Goal: Entertainment & Leisure: Browse casually

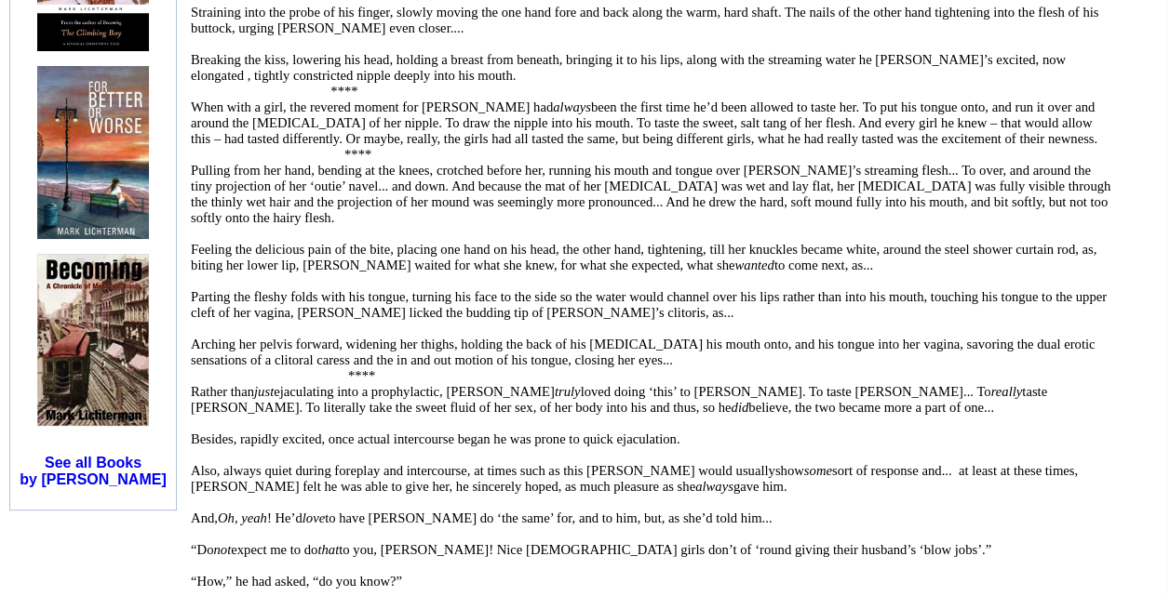
scroll to position [1980, 0]
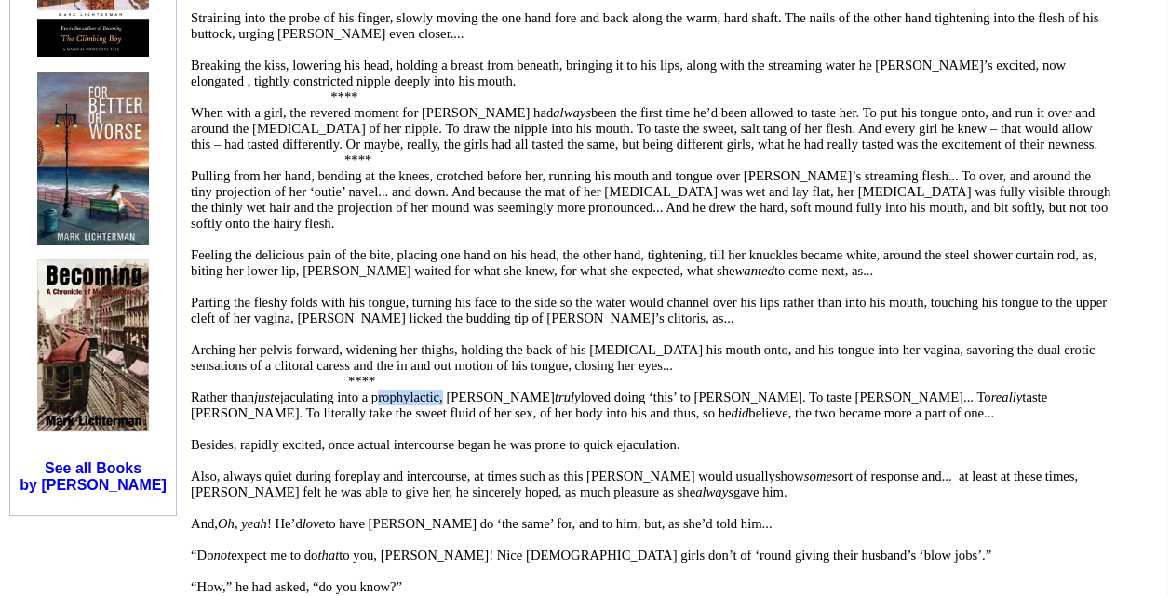
drag, startPoint x: 445, startPoint y: 389, endPoint x: 379, endPoint y: 388, distance: 66.1
click at [379, 390] on font "Rather than just ejaculating into a prophylactic, [PERSON_NAME] truly loved doi…" at bounding box center [619, 405] width 856 height 31
click at [603, 327] on p at bounding box center [651, 335] width 920 height 16
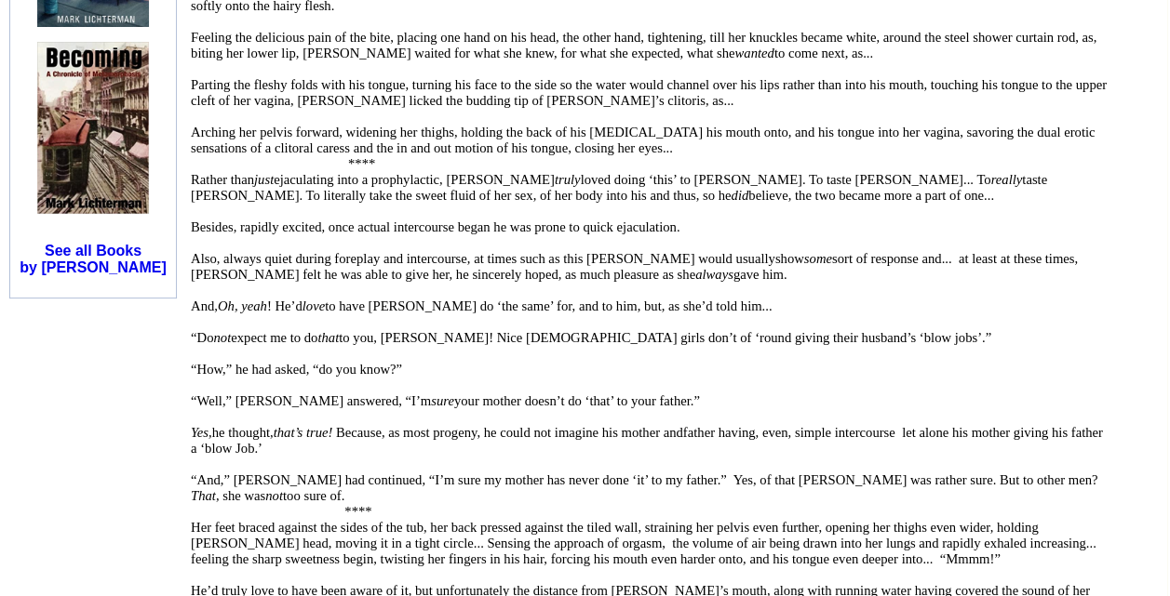
scroll to position [2200, 0]
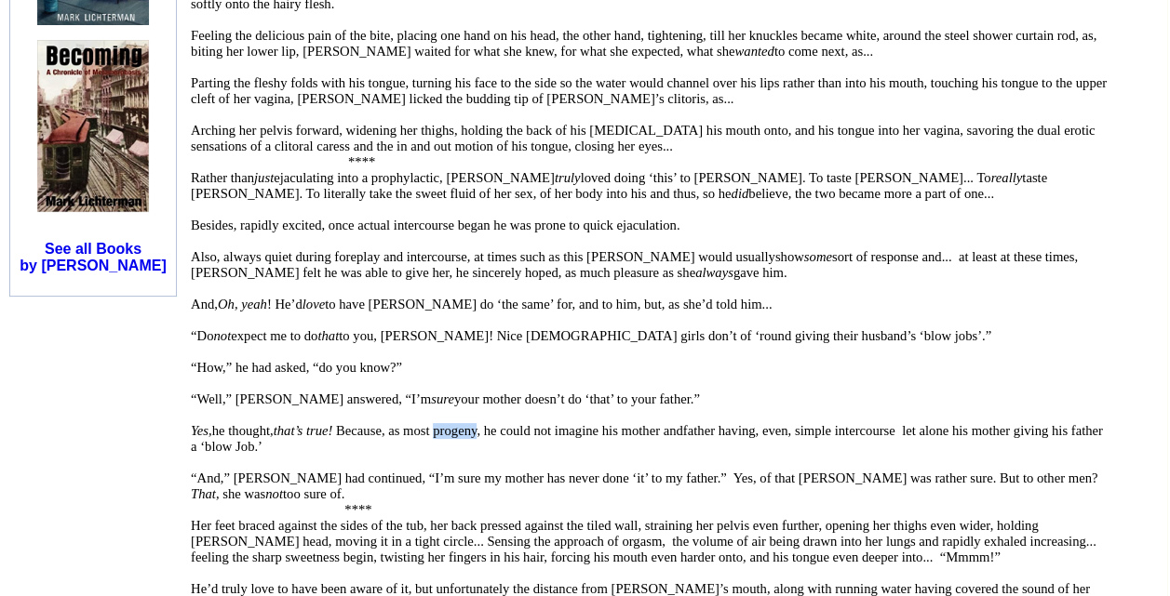
drag, startPoint x: 484, startPoint y: 426, endPoint x: 441, endPoint y: 427, distance: 42.8
click at [441, 427] on span "he thought, that’s true! Because, as most progeny, he could not imagine his mot…" at bounding box center [447, 430] width 471 height 15
drag, startPoint x: 441, startPoint y: 427, endPoint x: 489, endPoint y: 506, distance: 92.7
click at [489, 506] on p "****" at bounding box center [651, 510] width 920 height 16
drag, startPoint x: 486, startPoint y: 424, endPoint x: 443, endPoint y: 424, distance: 42.8
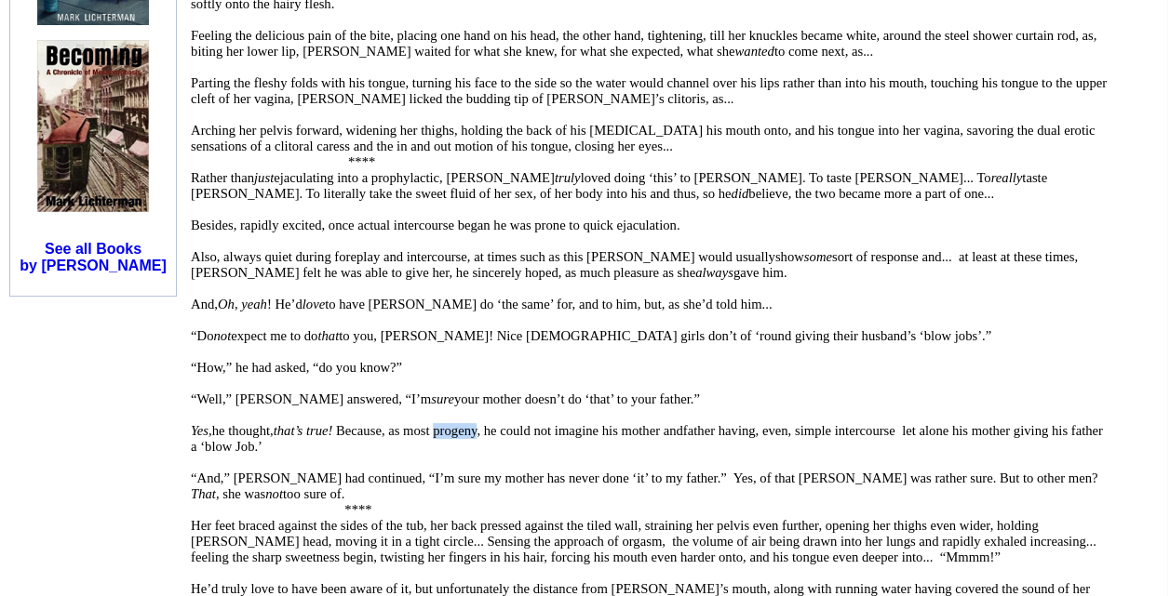
click at [443, 424] on span "he thought, that’s true! Because, as most progeny, he could not imagine his mot…" at bounding box center [447, 430] width 471 height 15
click at [558, 472] on font "“And,” [PERSON_NAME] had continued, “I’m sure my mother has never done ‘it’ to …" at bounding box center [644, 486] width 906 height 31
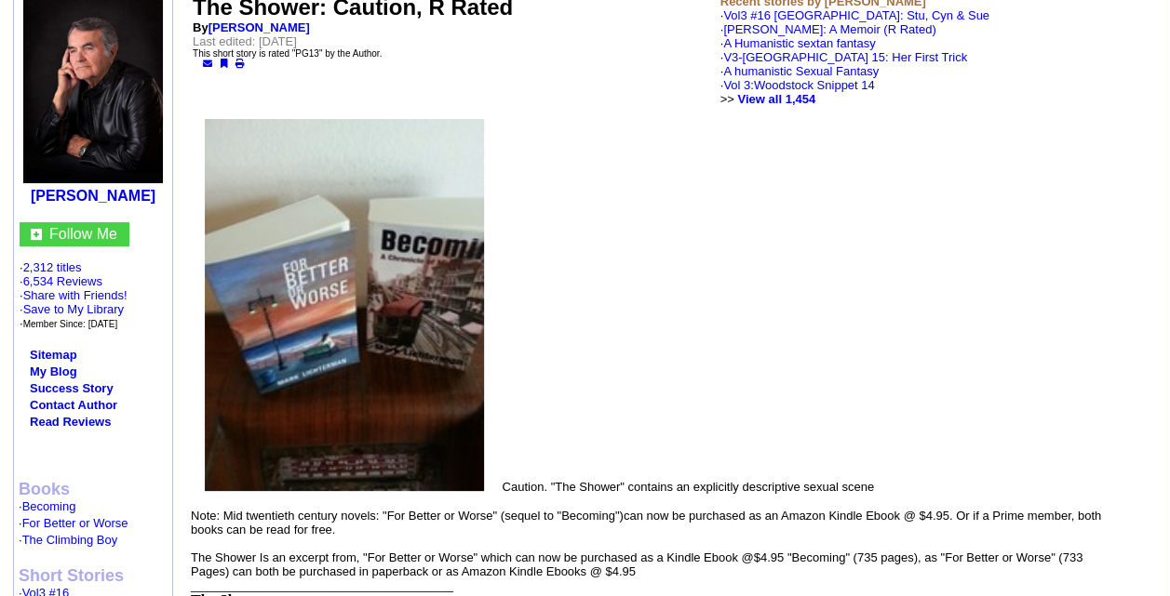
scroll to position [0, 0]
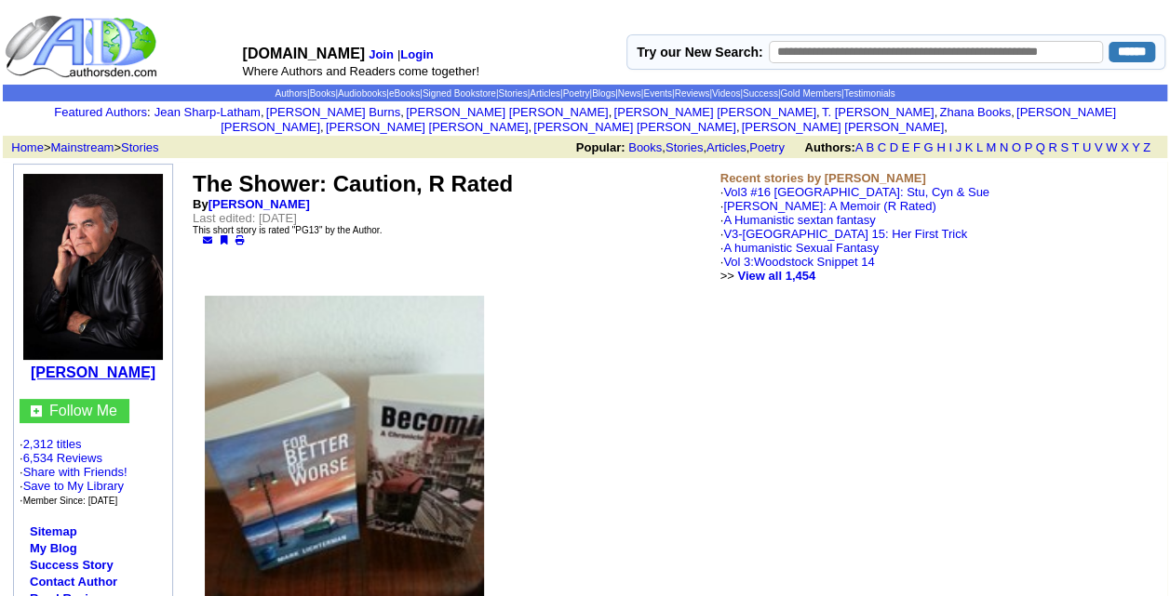
click at [126, 365] on b "[PERSON_NAME]" at bounding box center [93, 373] width 125 height 16
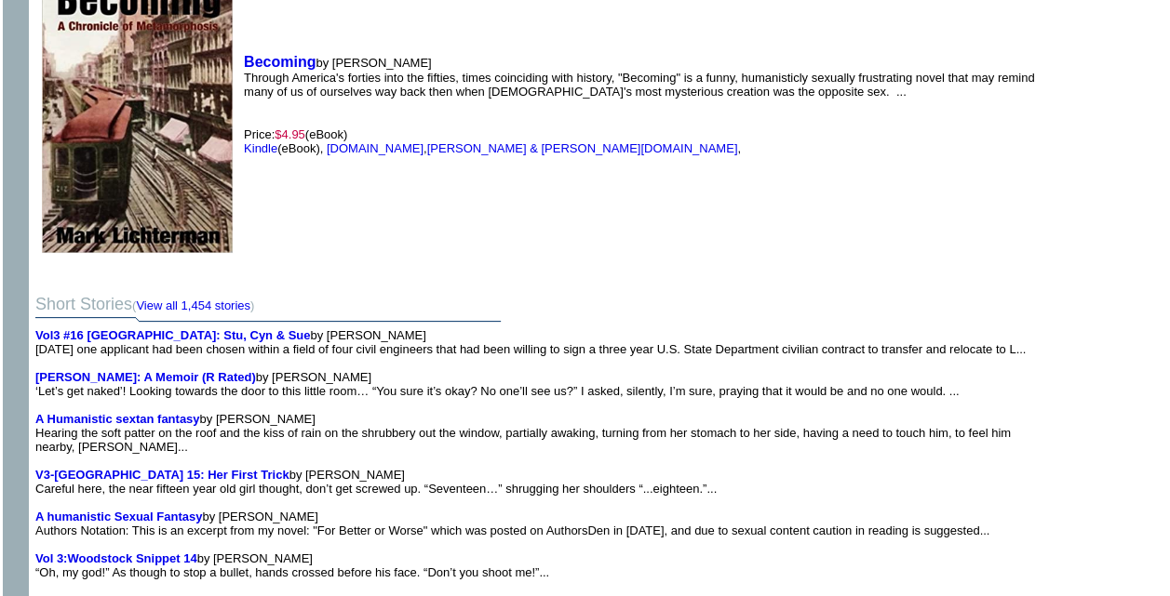
scroll to position [3303, 0]
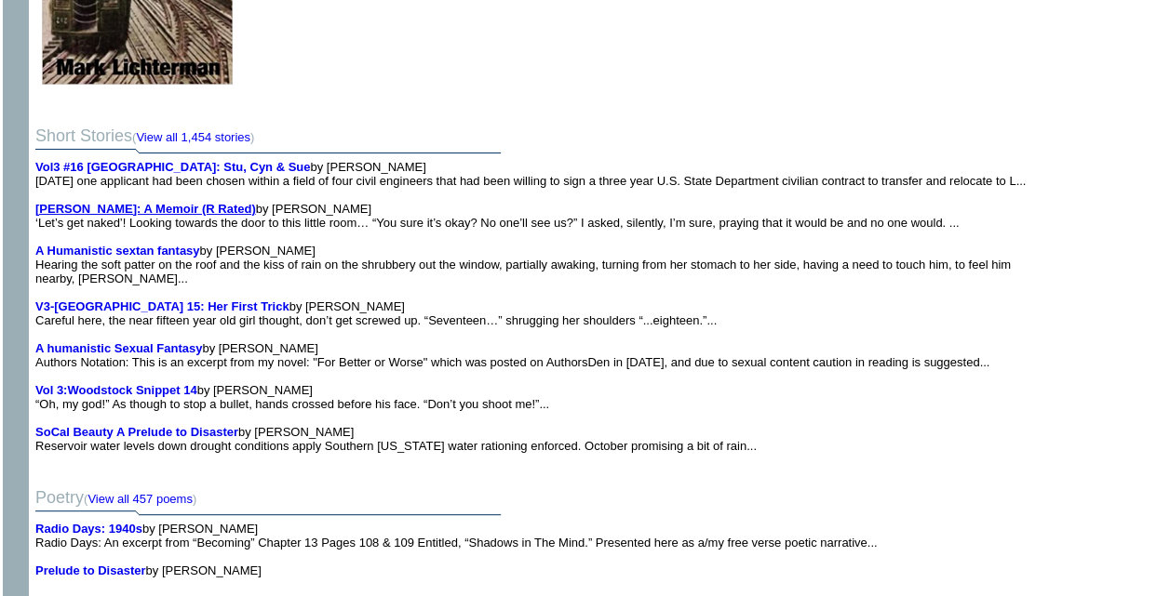
click at [114, 216] on b "[PERSON_NAME]: A Memoir (R Rated)" at bounding box center [145, 209] width 221 height 14
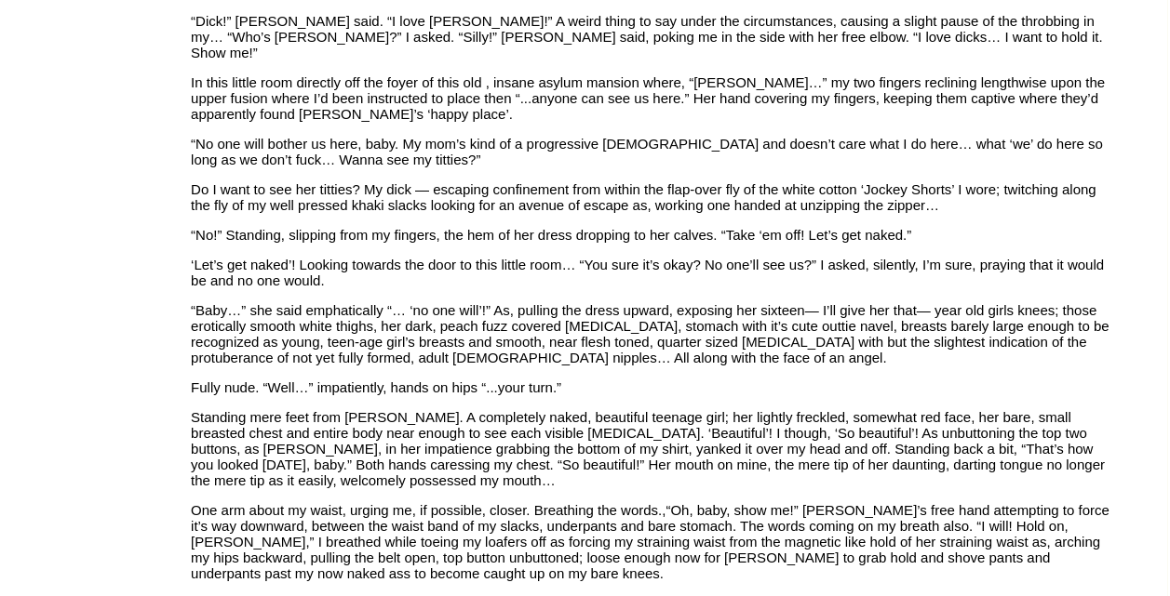
scroll to position [7917, 0]
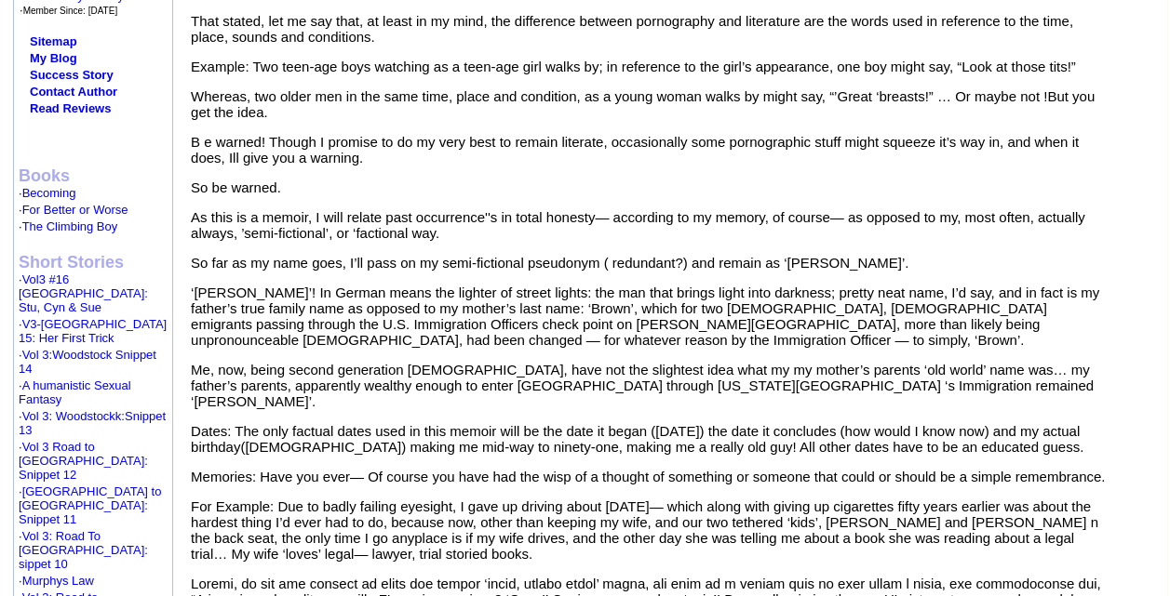
scroll to position [509, 0]
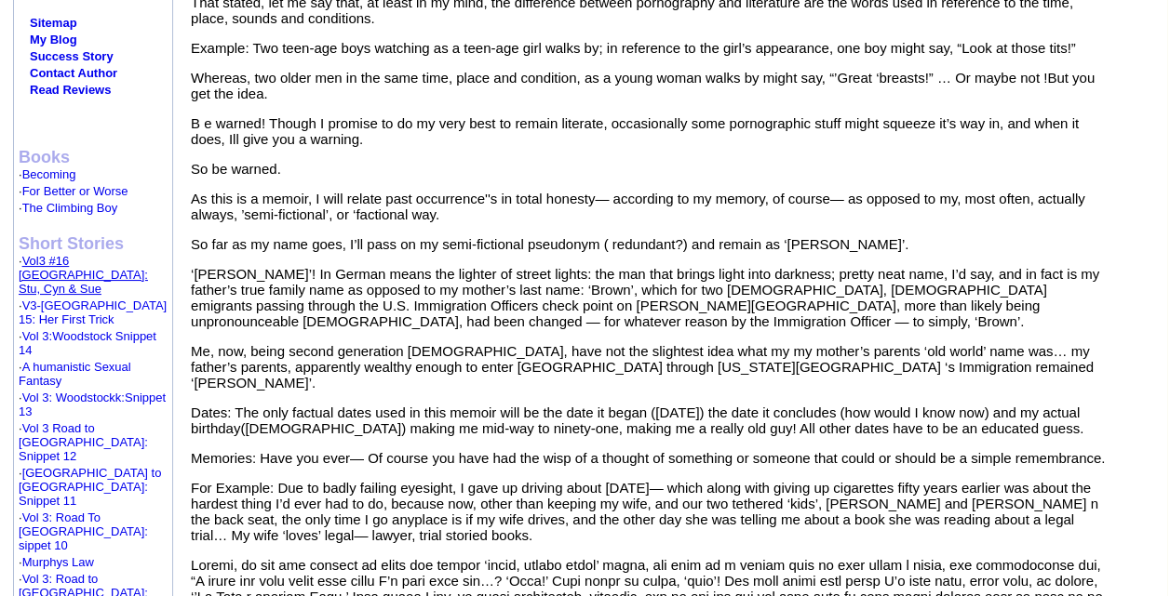
click at [118, 255] on link "Vol3 #16 [GEOGRAPHIC_DATA]: Stu, Cyn & Sue" at bounding box center [83, 275] width 129 height 42
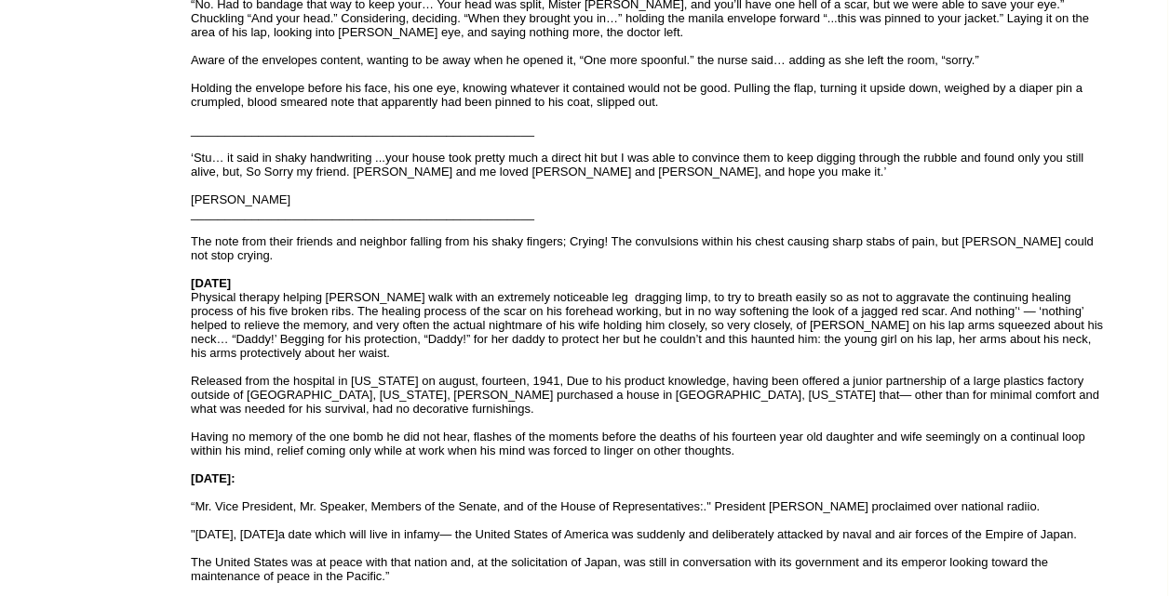
scroll to position [5963, 0]
